Goal: Information Seeking & Learning: Find specific fact

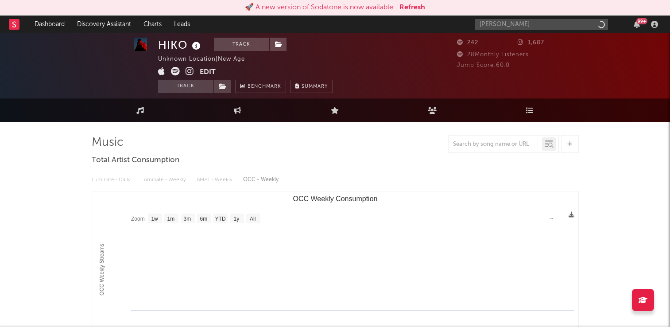
select select "1w"
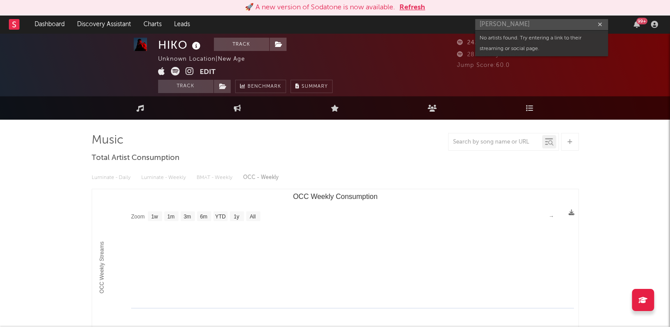
type input "[PERSON_NAME]"
